Goal: Transaction & Acquisition: Purchase product/service

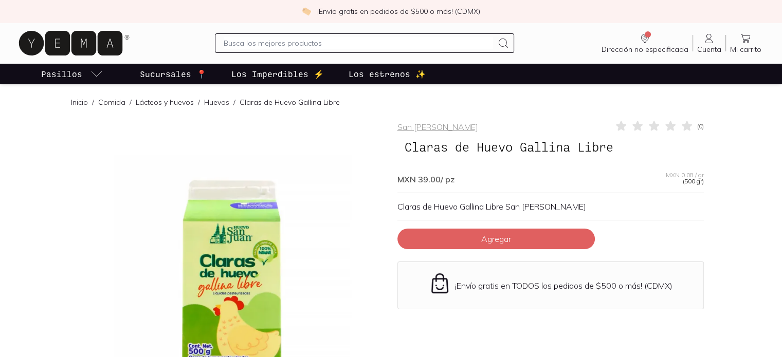
scroll to position [51, 0]
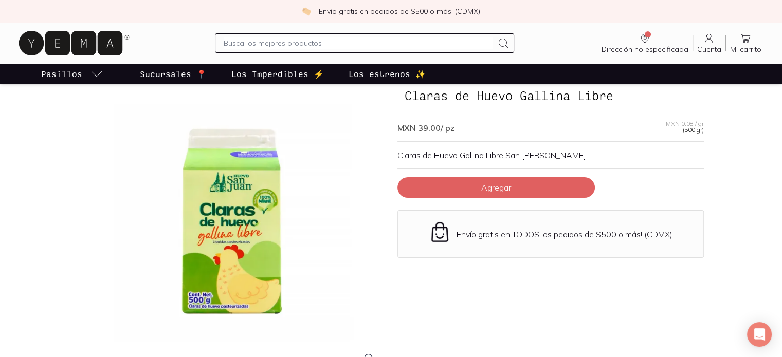
click at [184, 75] on p "Sucursales 📍" at bounding box center [173, 74] width 67 height 12
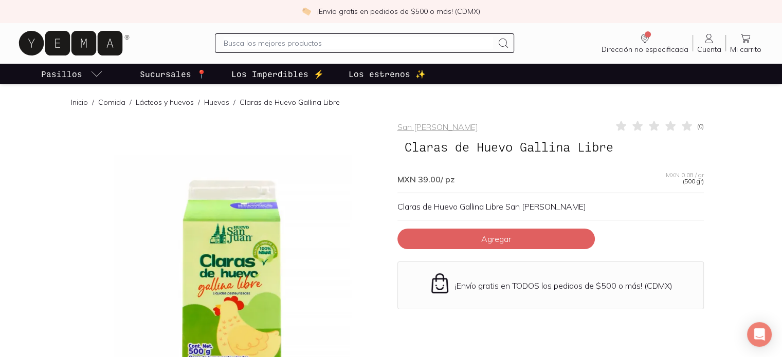
click at [462, 240] on button "Agregar" at bounding box center [495, 239] width 197 height 21
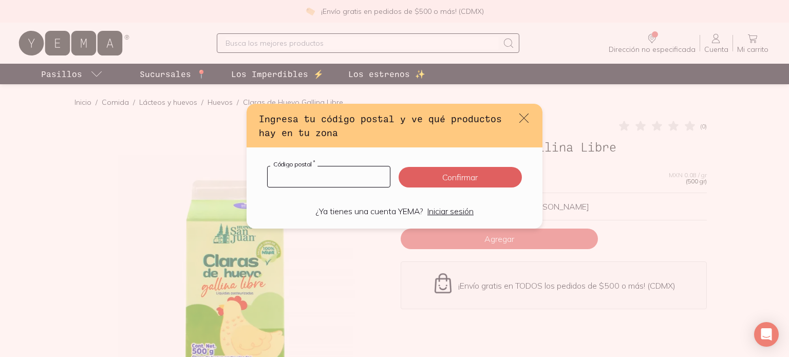
click at [350, 178] on input "default" at bounding box center [329, 177] width 122 height 21
type input "04380"
click at [431, 182] on button "Confirmar" at bounding box center [460, 177] width 123 height 21
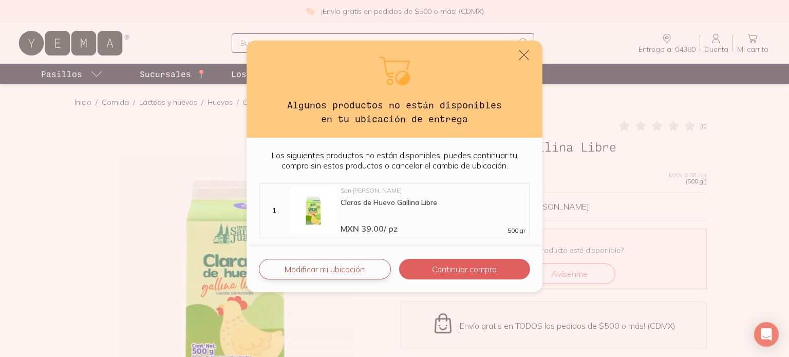
click at [341, 268] on button "Modificar mi ubicación" at bounding box center [325, 269] width 132 height 21
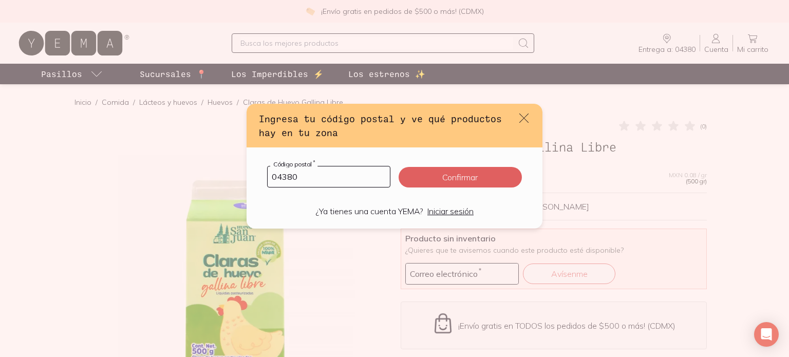
drag, startPoint x: 328, startPoint y: 180, endPoint x: 251, endPoint y: 177, distance: 77.2
click at [251, 176] on div "04380 Código postal * Confirmar ¿Ya tienes una cuenta YEMA? Iniciar sesión" at bounding box center [395, 188] width 296 height 81
drag, startPoint x: 421, startPoint y: 108, endPoint x: 337, endPoint y: 111, distance: 83.8
click at [337, 111] on div "Ingresa tu código postal y ve qué productos hay en tu zona" at bounding box center [395, 126] width 296 height 44
click at [308, 182] on input "0" at bounding box center [329, 177] width 122 height 21
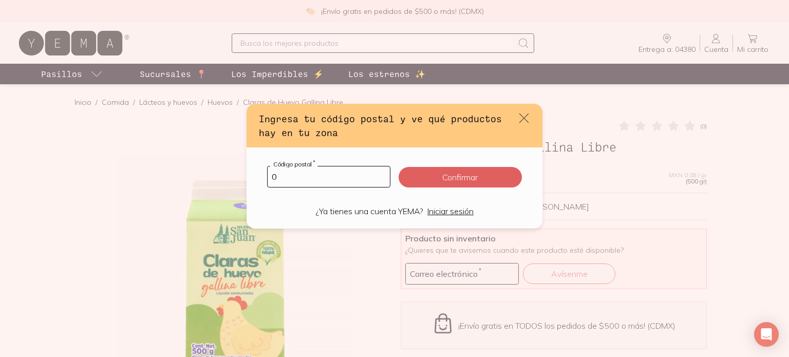
drag, startPoint x: 306, startPoint y: 179, endPoint x: 242, endPoint y: 180, distance: 63.7
click at [242, 180] on div "Ingresa tu código postal y ve qué productos hay en tu zona 0 Código postal * Co…" at bounding box center [394, 178] width 789 height 357
type input "01780"
click at [469, 171] on button "Confirmar" at bounding box center [460, 177] width 123 height 21
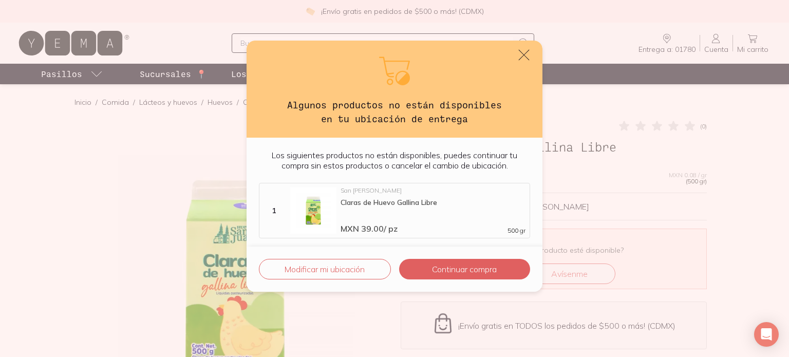
click at [524, 59] on icon "default" at bounding box center [524, 55] width 14 height 14
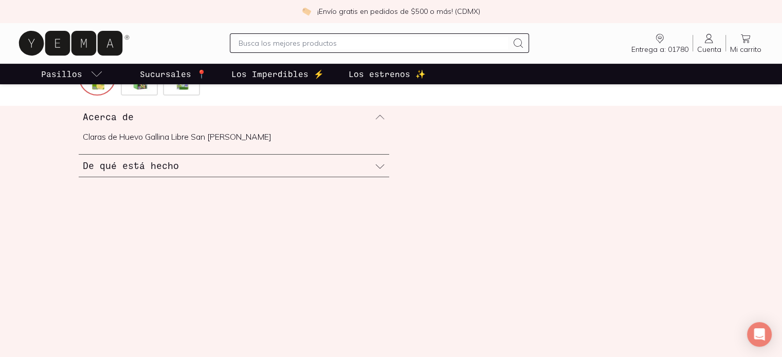
scroll to position [360, 0]
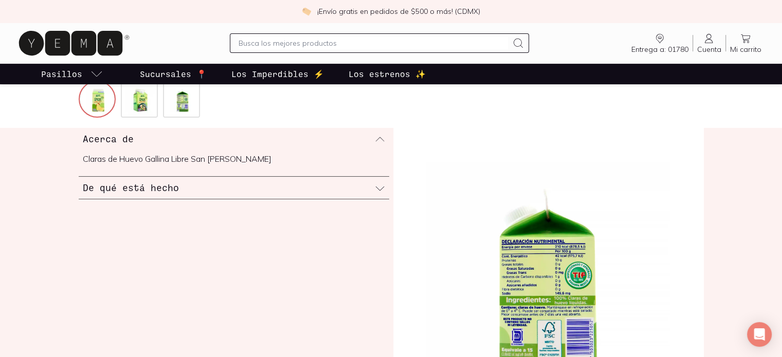
click at [260, 185] on div "De qué está hecho" at bounding box center [234, 188] width 310 height 22
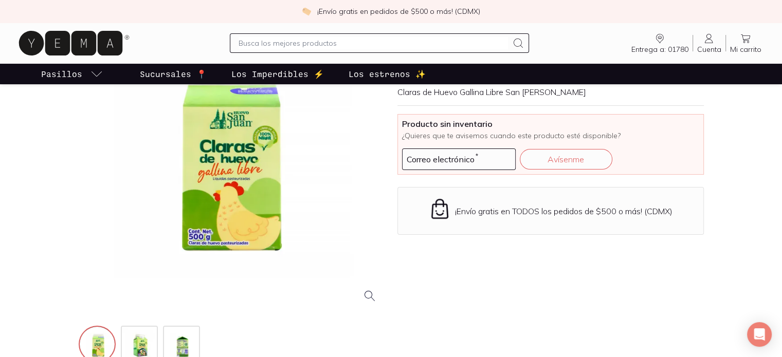
scroll to position [0, 0]
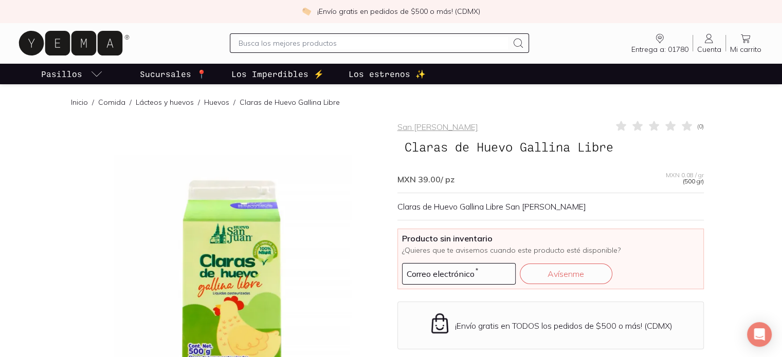
click at [147, 76] on p "Sucursales 📍" at bounding box center [173, 74] width 67 height 12
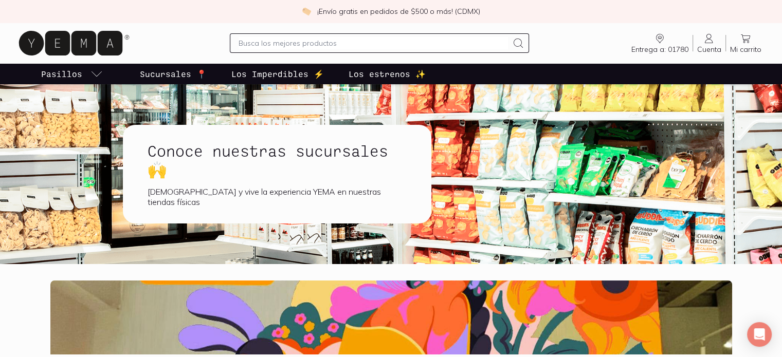
click at [268, 193] on div "[DEMOGRAPHIC_DATA] y vive la experiencia YEMA en nuestras tiendas físicas" at bounding box center [277, 197] width 259 height 21
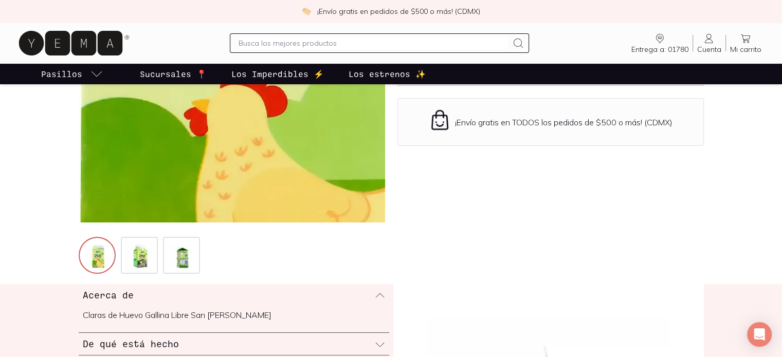
scroll to position [206, 0]
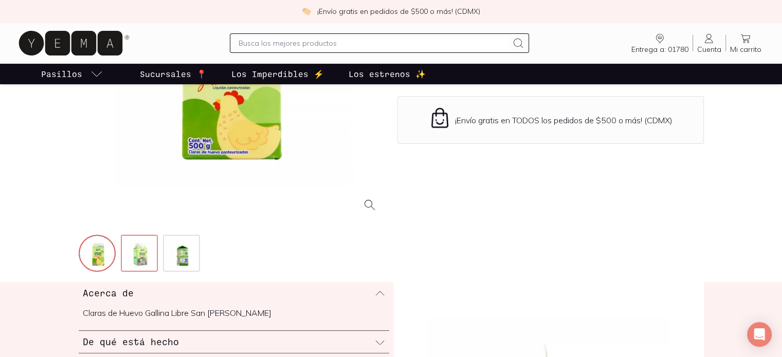
click at [142, 253] on img at bounding box center [140, 254] width 37 height 37
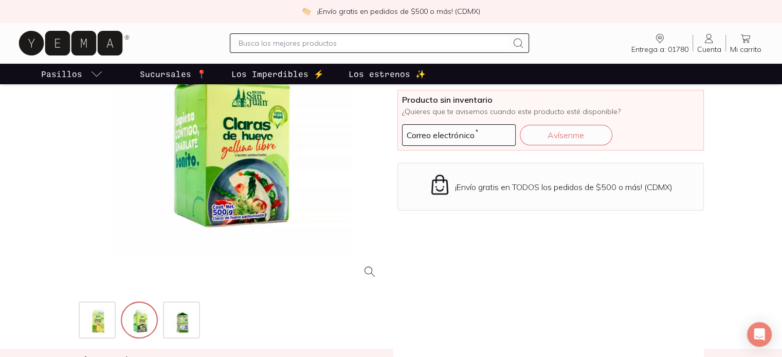
scroll to position [154, 0]
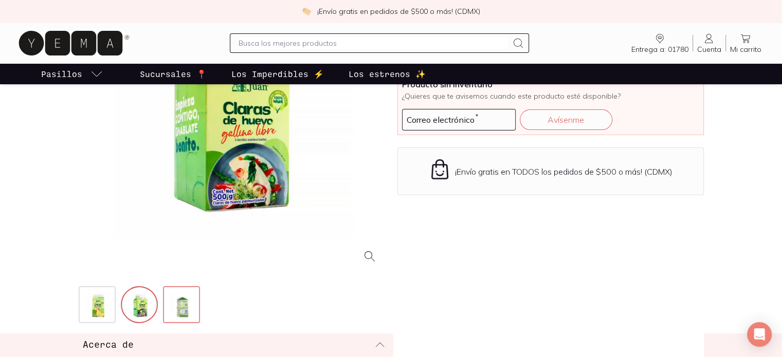
click at [173, 315] on img at bounding box center [182, 305] width 37 height 37
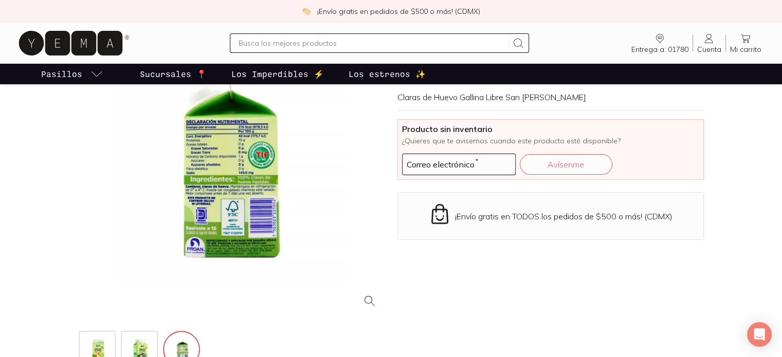
scroll to position [51, 0]
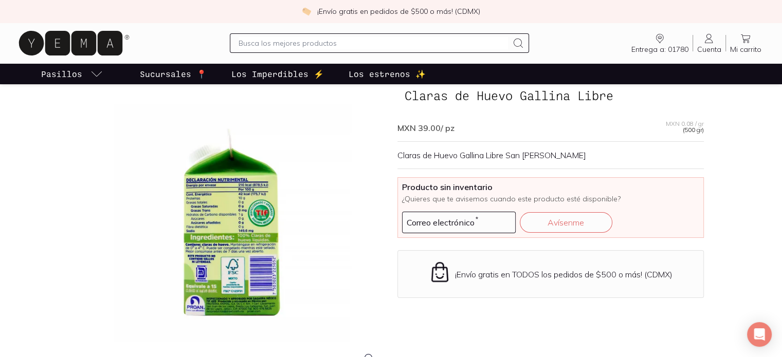
click at [232, 212] on div at bounding box center [232, 221] width 306 height 306
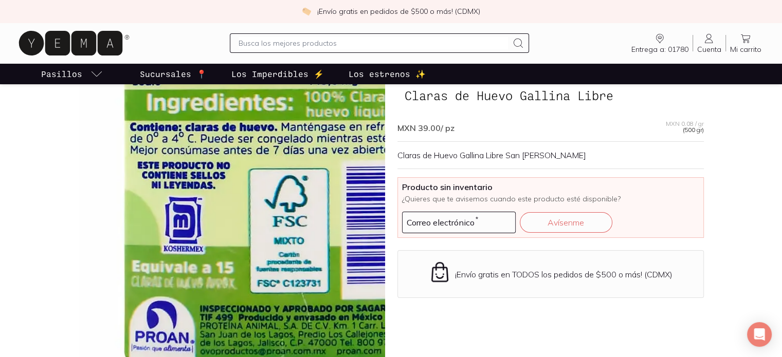
click at [209, 295] on img at bounding box center [285, 49] width 1028 height 1028
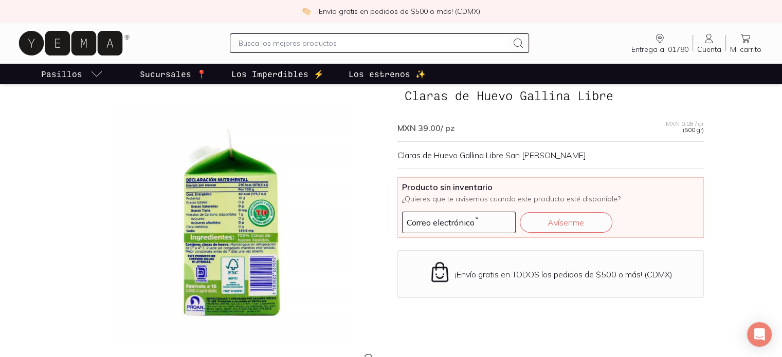
click at [209, 295] on div at bounding box center [232, 221] width 306 height 306
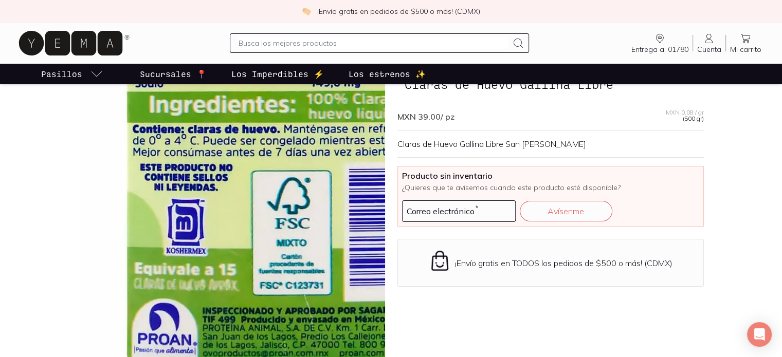
scroll to position [154, 0]
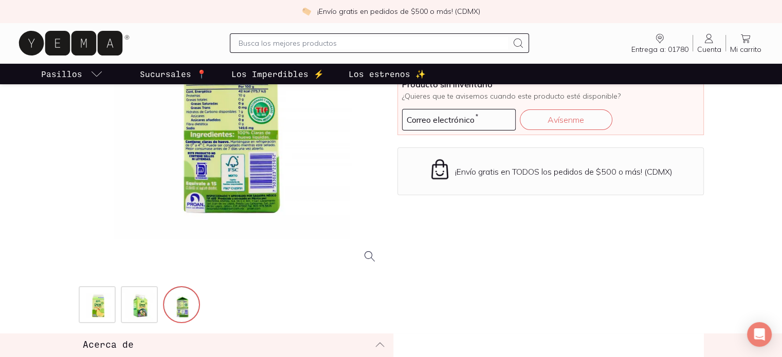
click at [205, 190] on div at bounding box center [232, 119] width 306 height 306
click at [174, 306] on img at bounding box center [182, 305] width 37 height 37
click at [216, 175] on div at bounding box center [232, 119] width 306 height 306
